Goal: Navigation & Orientation: Find specific page/section

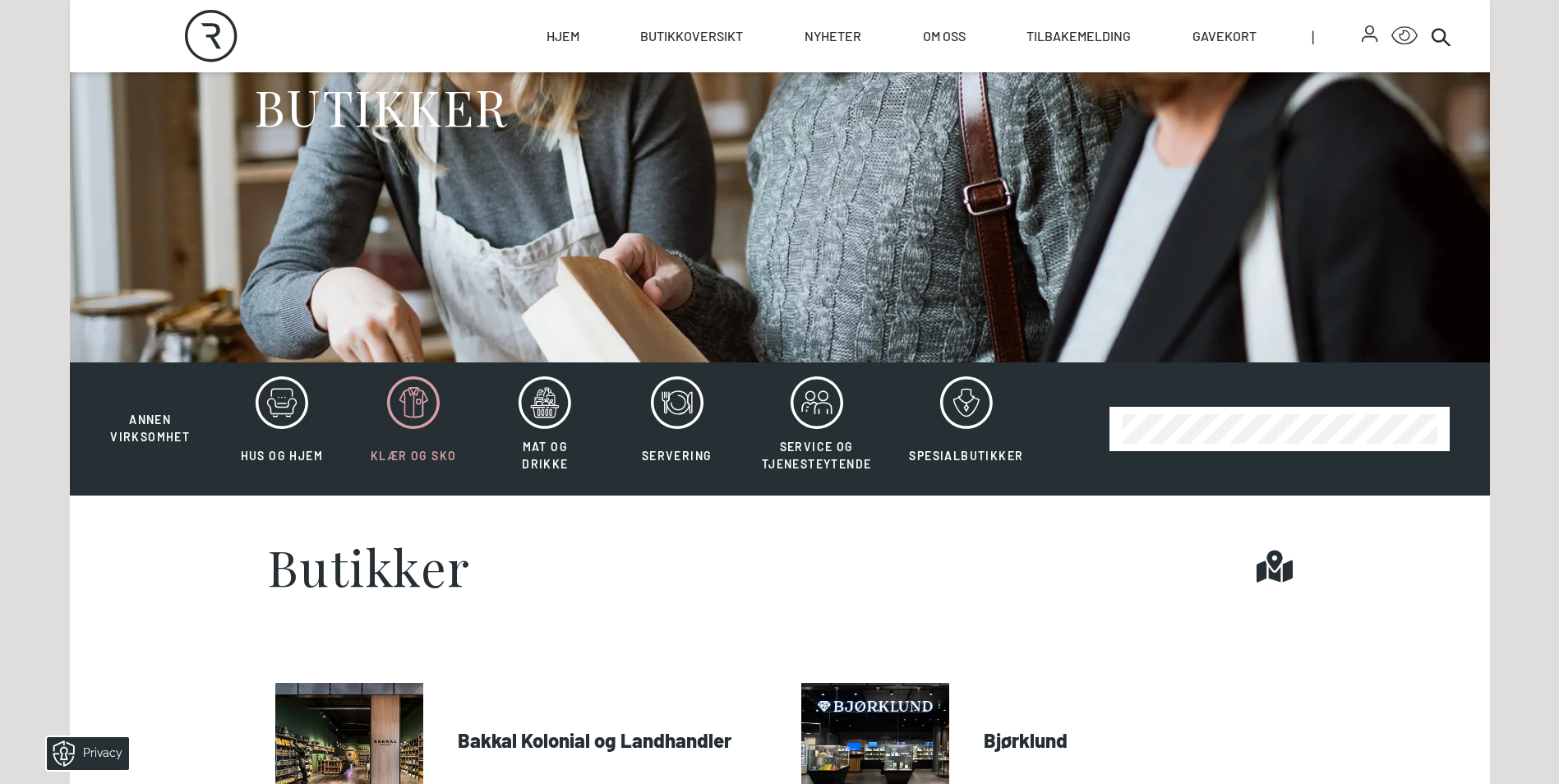
click at [419, 405] on icon at bounding box center [413, 401] width 52 height 52
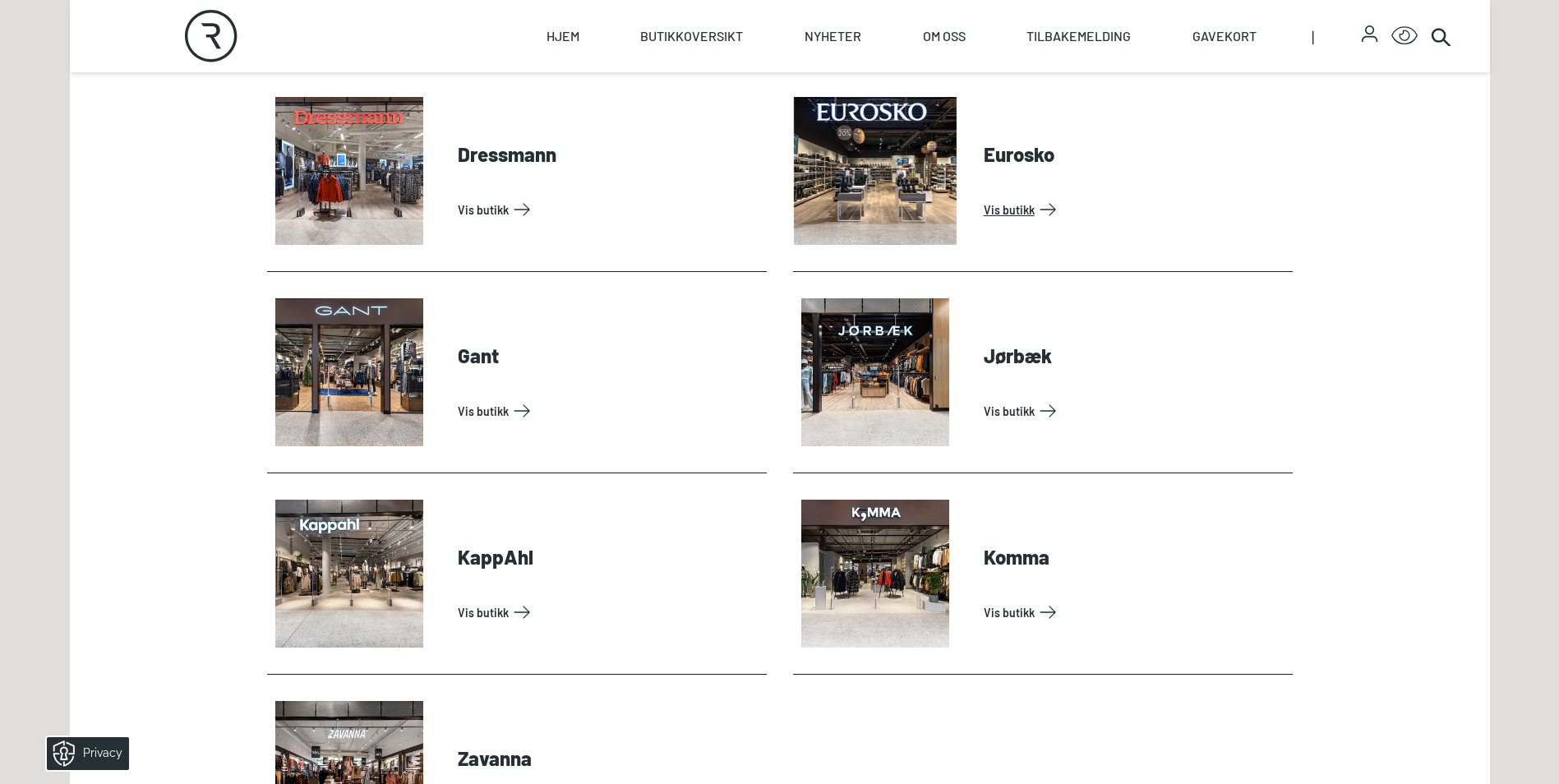
scroll to position [492, 0]
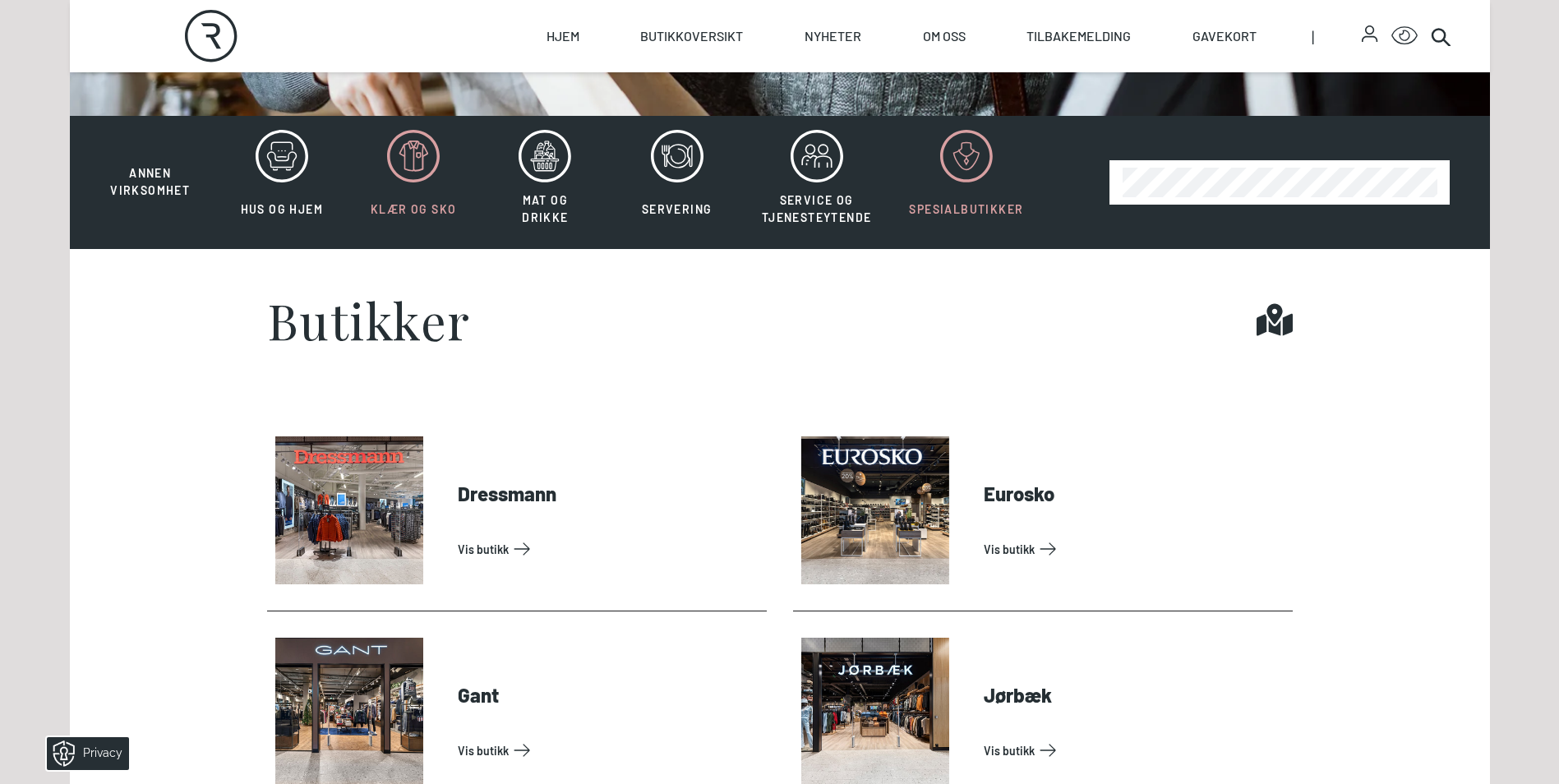
click at [938, 170] on div at bounding box center [965, 155] width 114 height 52
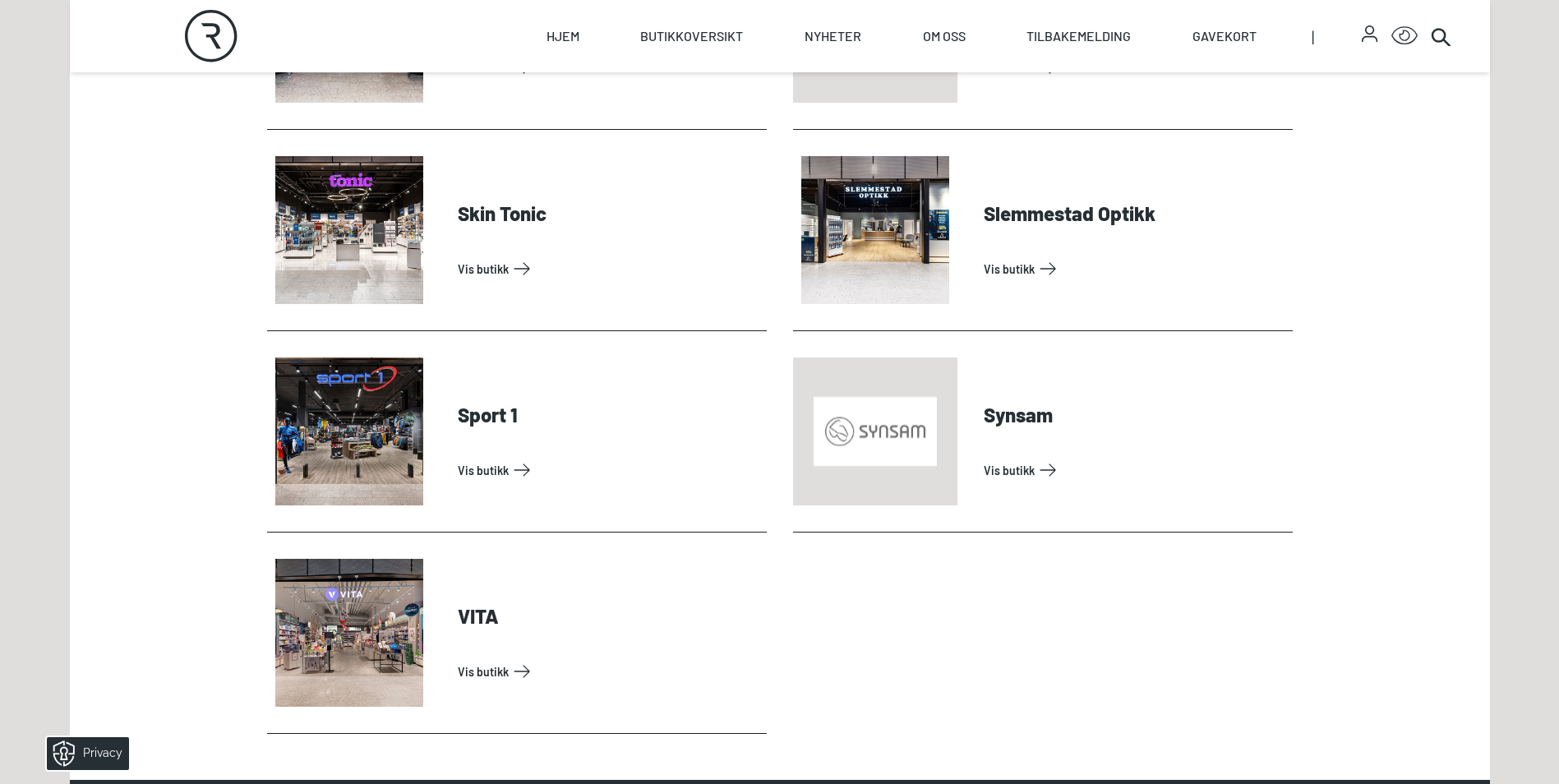
scroll to position [1396, 0]
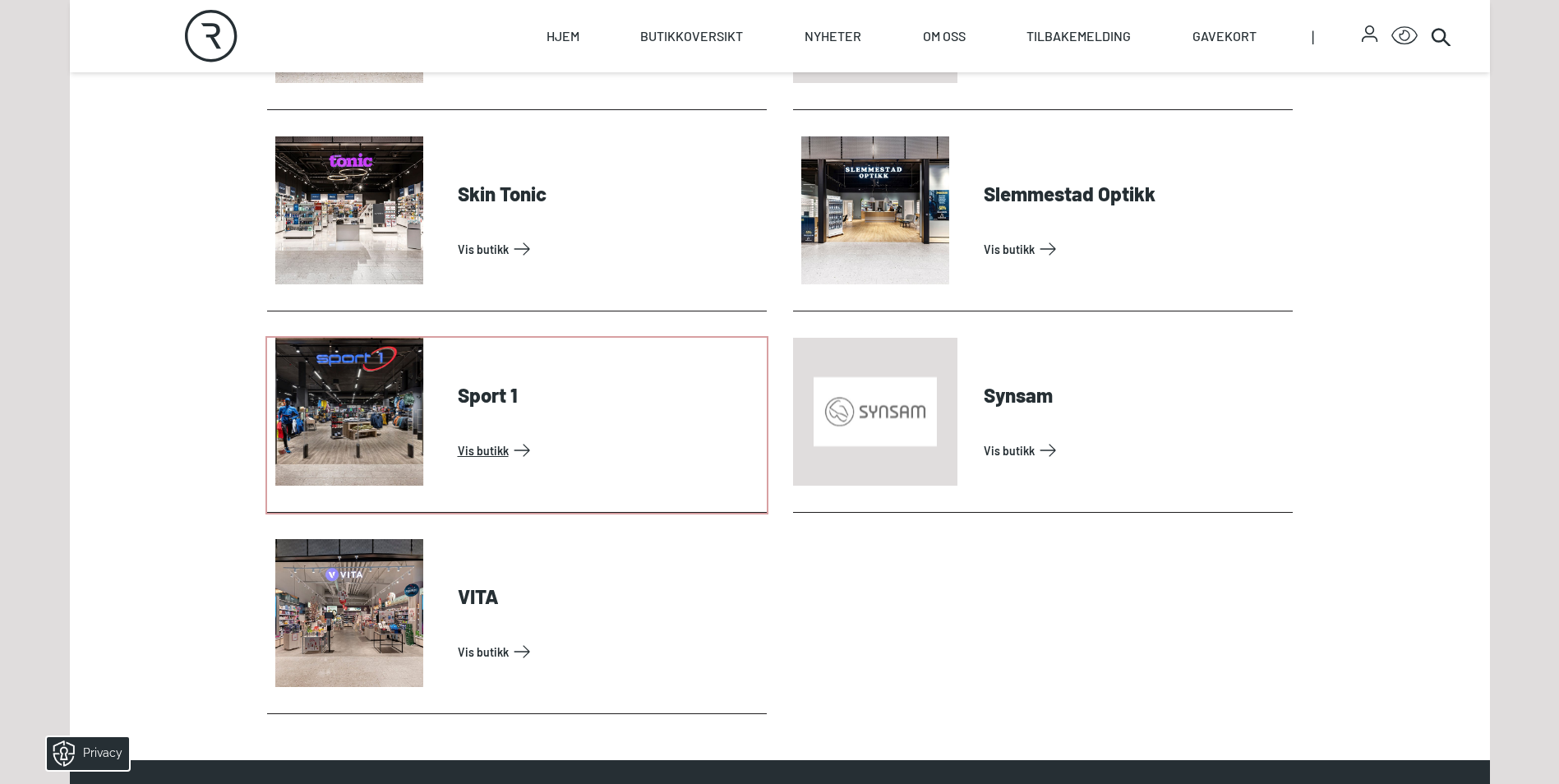
click at [458, 437] on link "Vis butikk" at bounding box center [609, 450] width 303 height 27
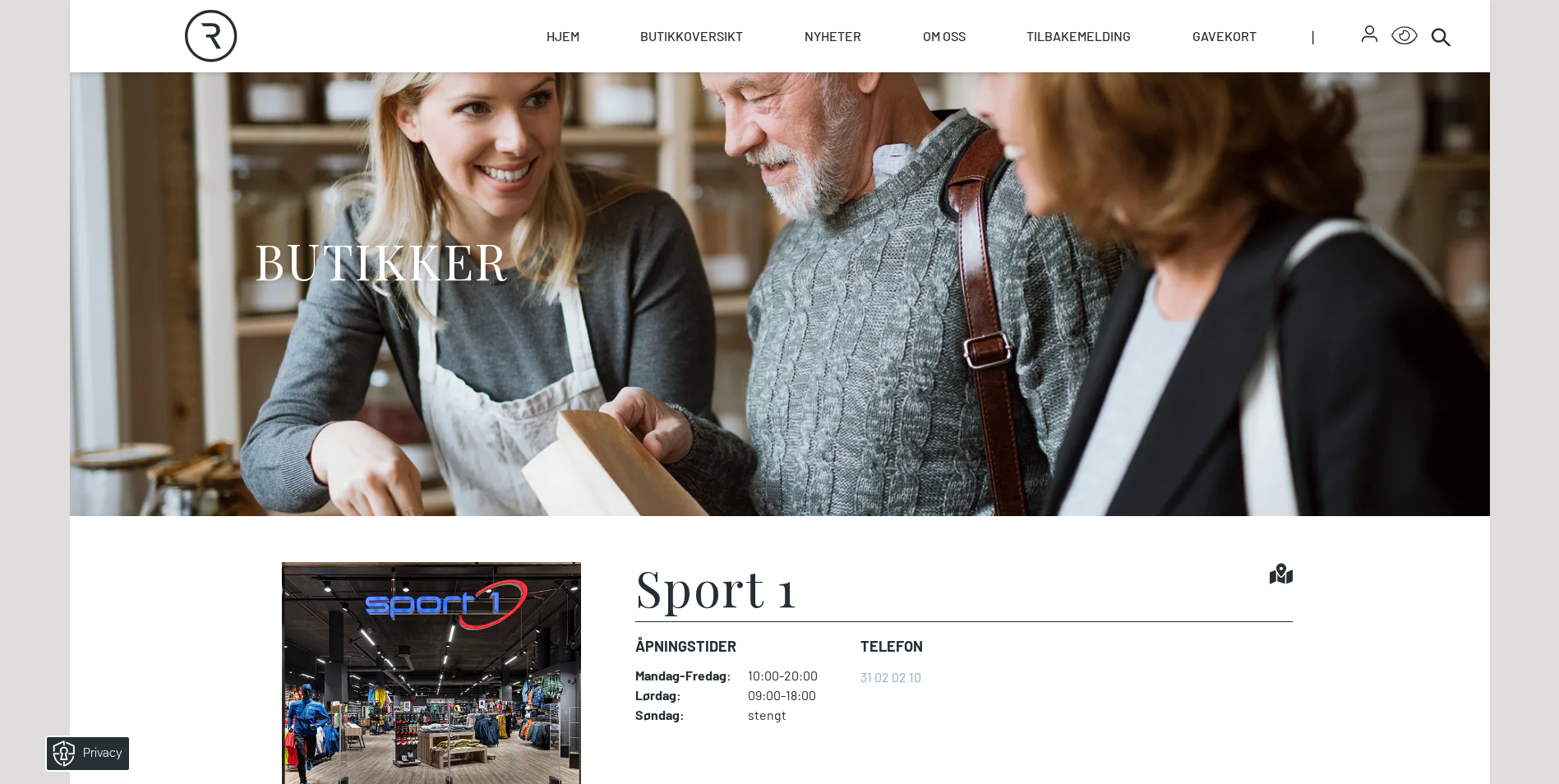
scroll to position [492, 0]
